Goal: Task Accomplishment & Management: Manage account settings

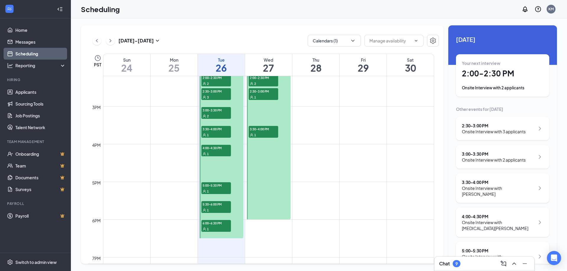
scroll to position [526, 0]
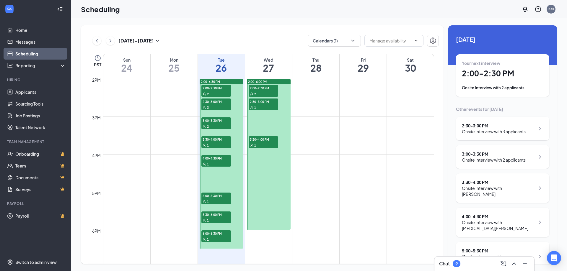
click at [202, 180] on div at bounding box center [221, 164] width 44 height 170
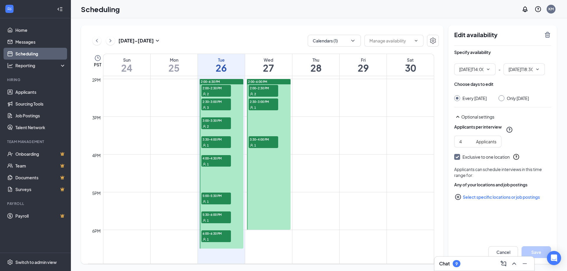
type input "02:00 PM"
type input "06:30 PM"
click at [453, 260] on div "Chat 9" at bounding box center [484, 263] width 90 height 9
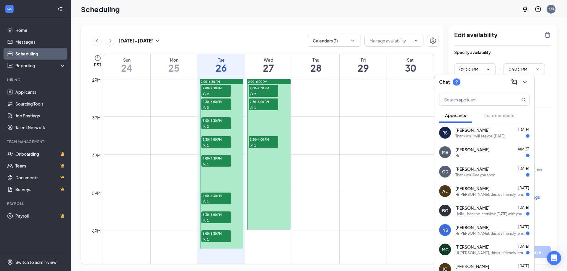
click at [471, 132] on span "[PERSON_NAME]" at bounding box center [472, 130] width 34 height 6
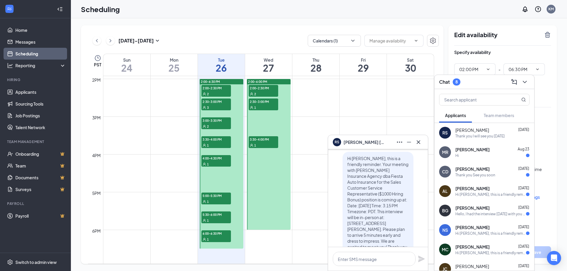
scroll to position [-118, 0]
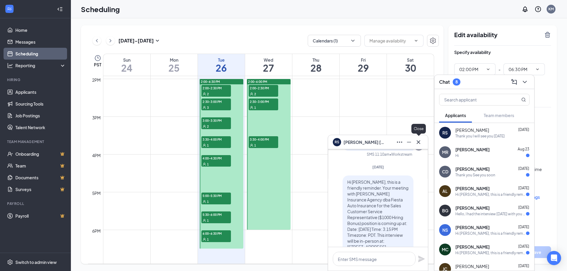
click at [418, 145] on icon "Cross" at bounding box center [418, 142] width 7 height 7
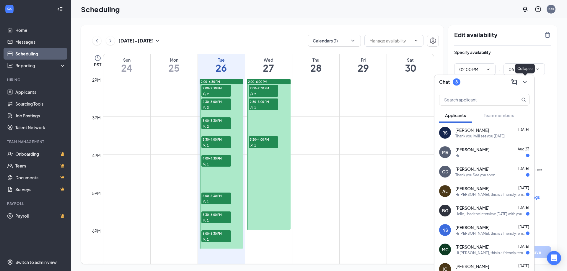
click at [525, 83] on icon "ChevronDown" at bounding box center [524, 82] width 7 height 7
